Goal: Information Seeking & Learning: Learn about a topic

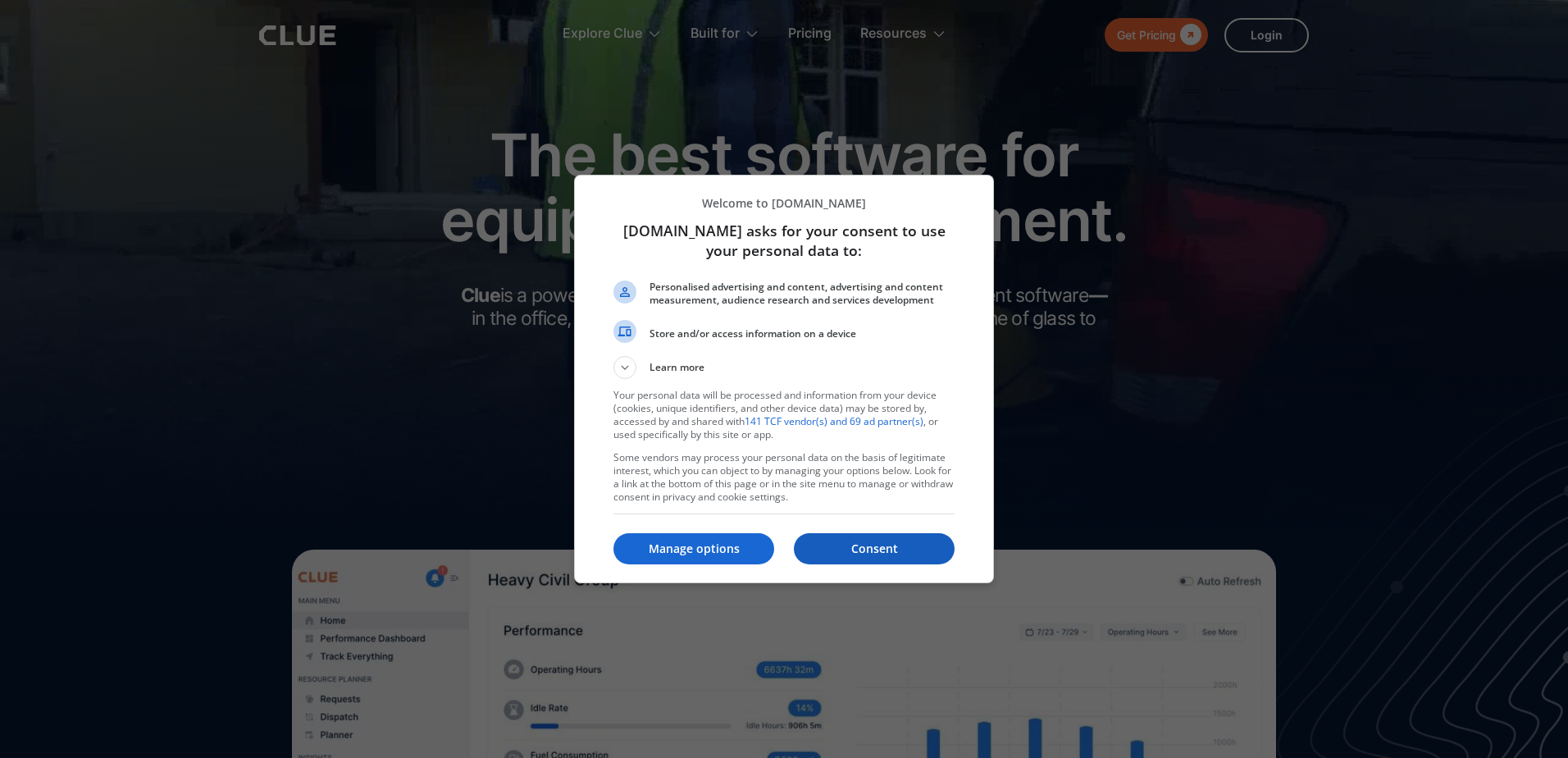
click at [861, 546] on p "Consent" at bounding box center [874, 548] width 161 height 16
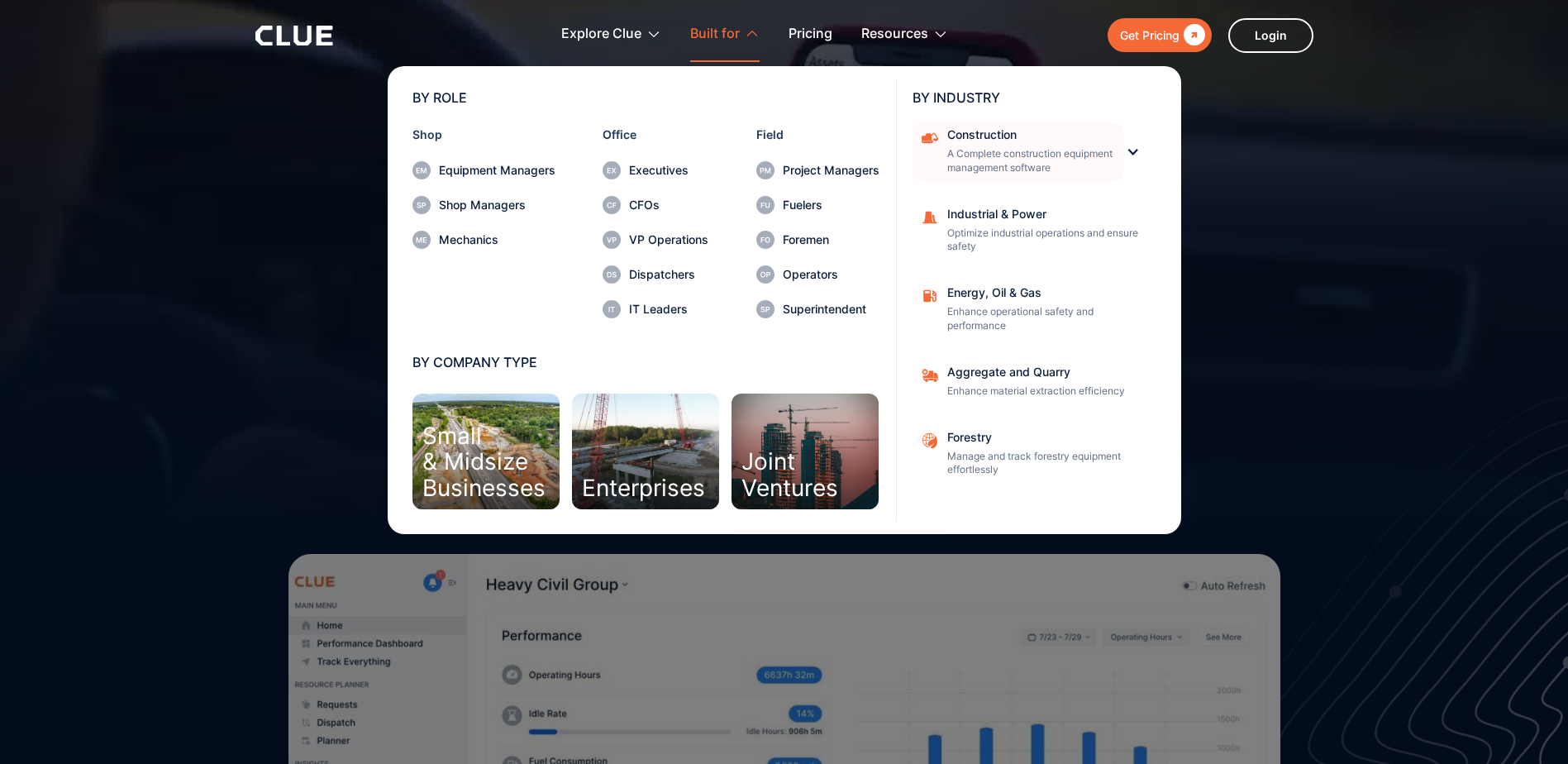
click at [1067, 153] on p "A Complete construction equipment management software" at bounding box center [1030, 161] width 166 height 28
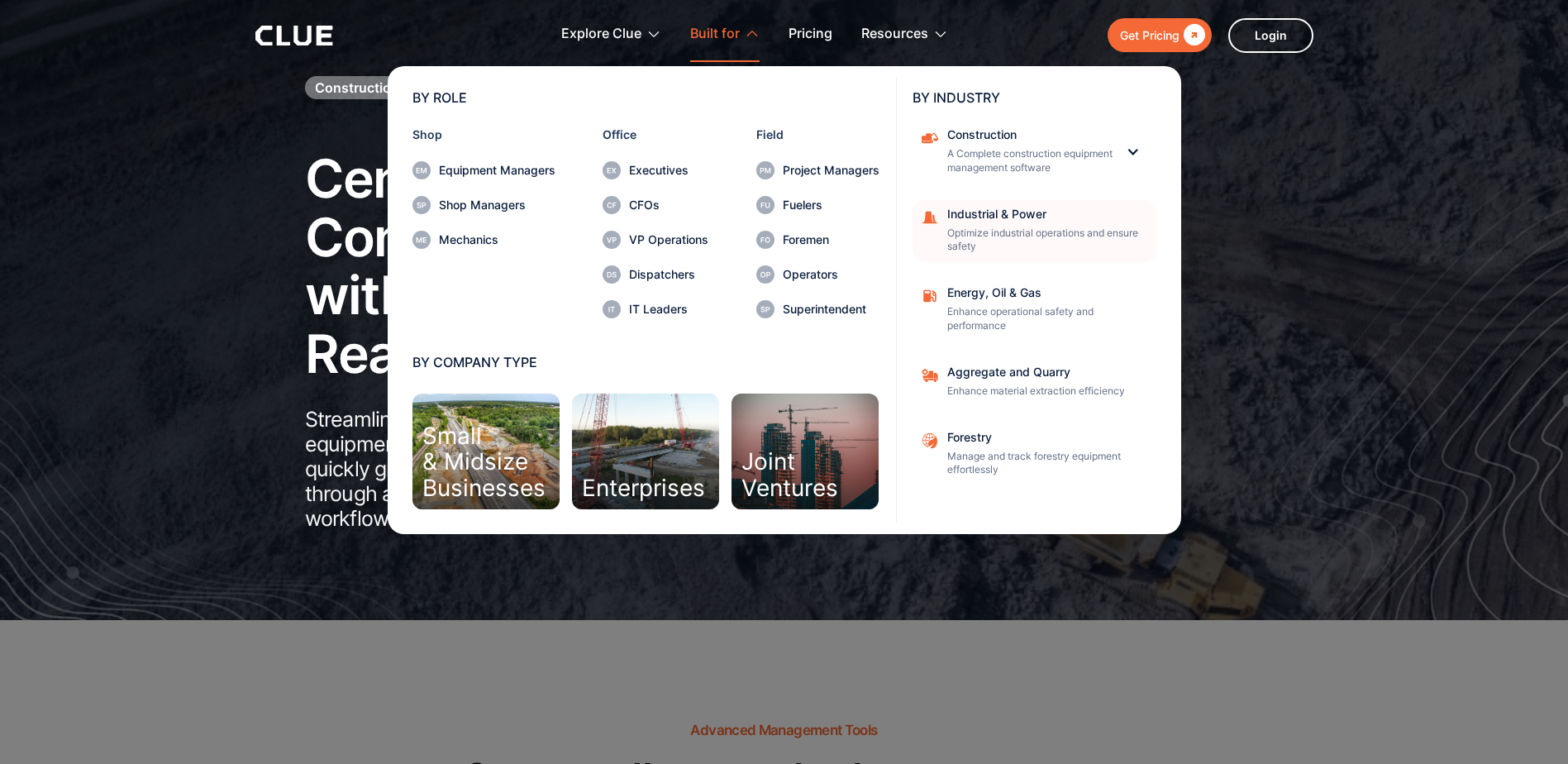
click at [991, 226] on p "Optimize industrial operations and ensure safety" at bounding box center [1047, 240] width 198 height 28
click at [997, 205] on link "Industrial & Power Optimize industrial operations and ensure safety" at bounding box center [1034, 231] width 244 height 63
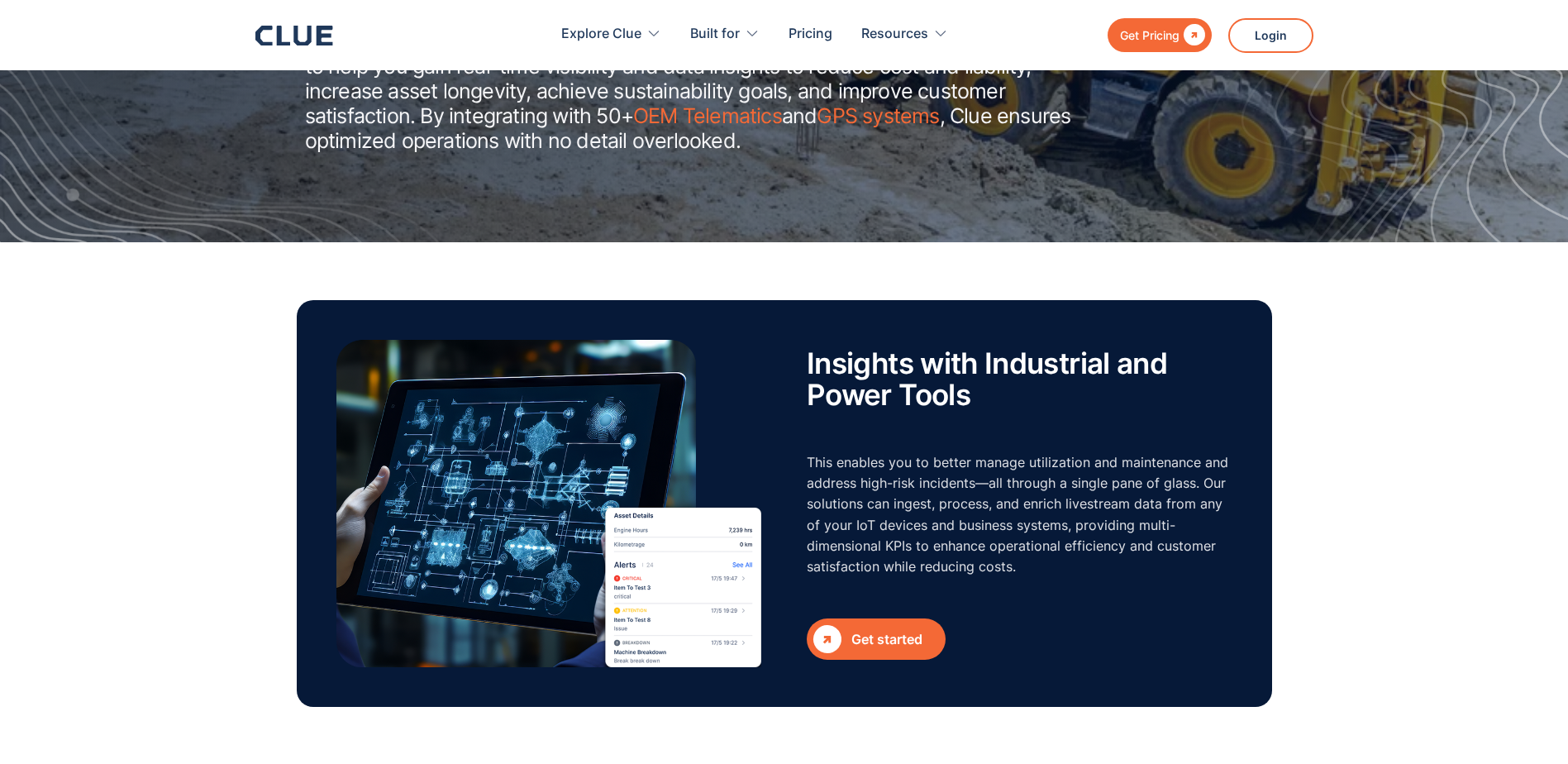
scroll to position [166, 0]
